Goal: Information Seeking & Learning: Find specific fact

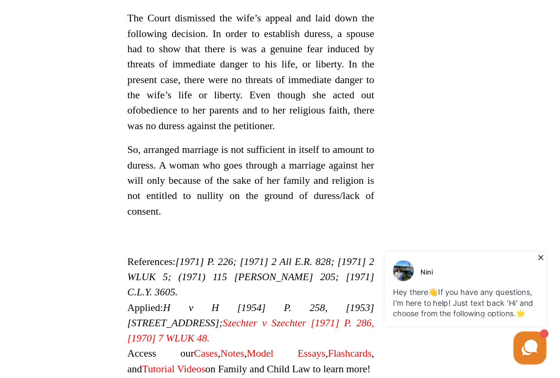
scroll to position [761, 0]
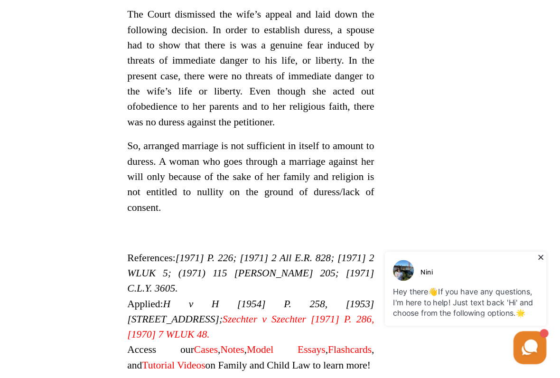
click at [185, 308] on em "H v H [1954] P. 258, [1953] [STREET_ADDRESS];" at bounding box center [292, 319] width 214 height 23
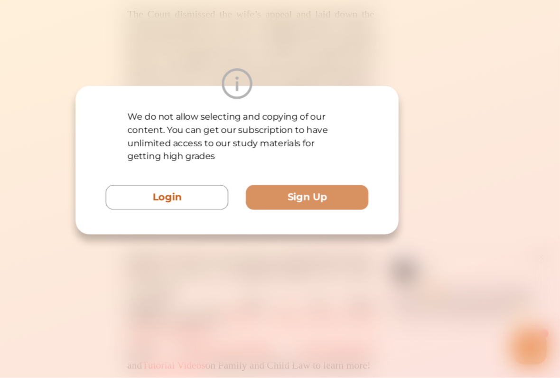
scroll to position [761, 0]
click at [166, 211] on button "Login" at bounding box center [219, 221] width 106 height 21
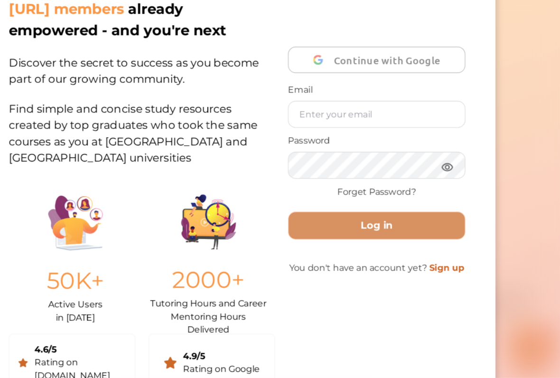
click at [459, 149] on div "Join the movement of 26K savvy [URL] members already empowered - and you're nex…" at bounding box center [280, 189] width 560 height 378
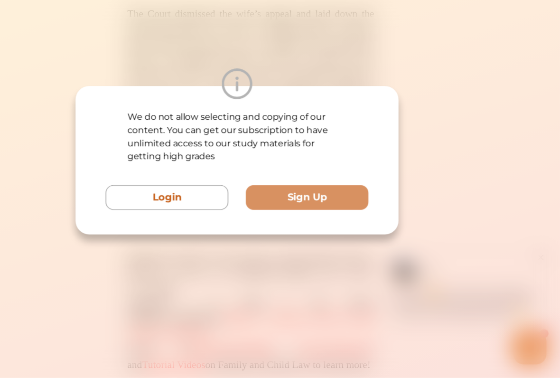
click at [287, 211] on button "Sign Up" at bounding box center [340, 221] width 106 height 21
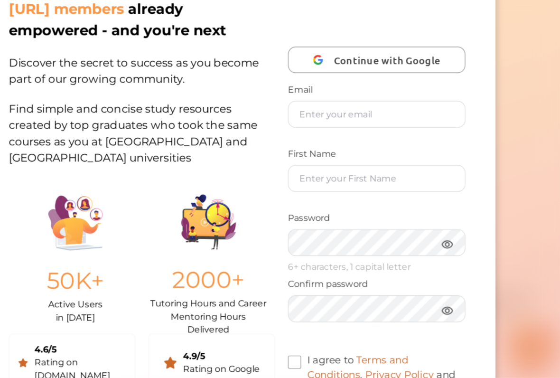
scroll to position [0, 0]
click at [364, 91] on span "Continue with Google" at bounding box center [412, 102] width 97 height 22
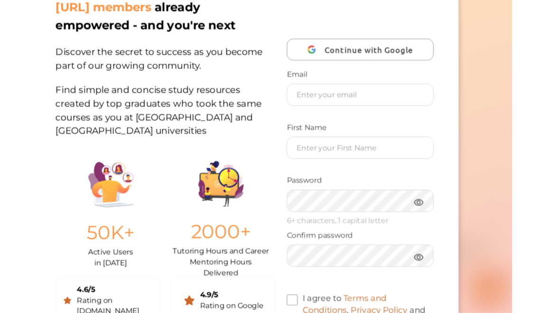
scroll to position [793, 0]
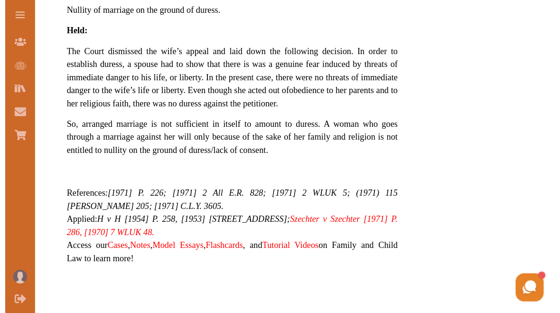
scroll to position [645, 0]
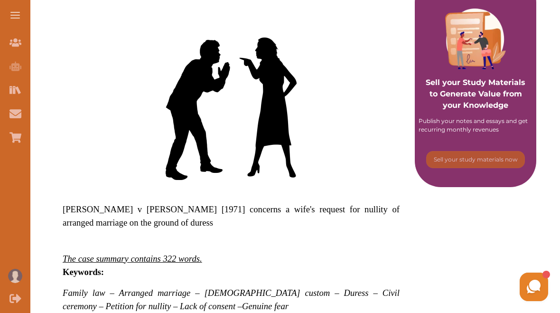
scroll to position [0, 0]
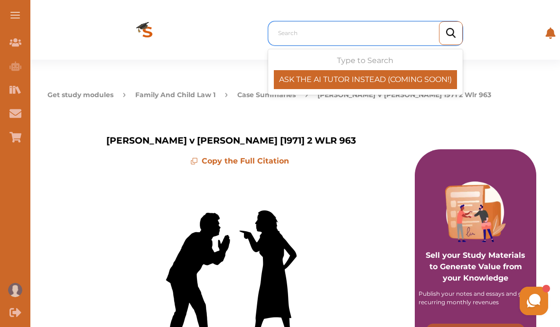
click at [329, 21] on div "Search" at bounding box center [365, 33] width 194 height 24
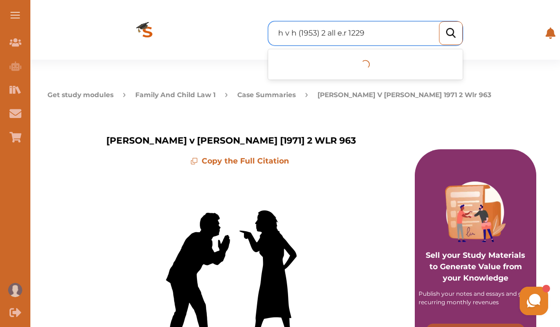
type input "h v h (1953) 2 all e.r 1229"
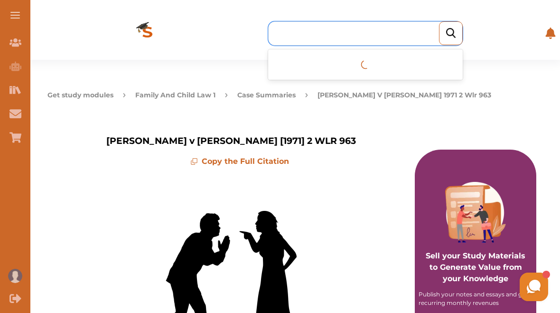
click at [443, 36] on div at bounding box center [451, 33] width 24 height 24
